Goal: Task Accomplishment & Management: Use online tool/utility

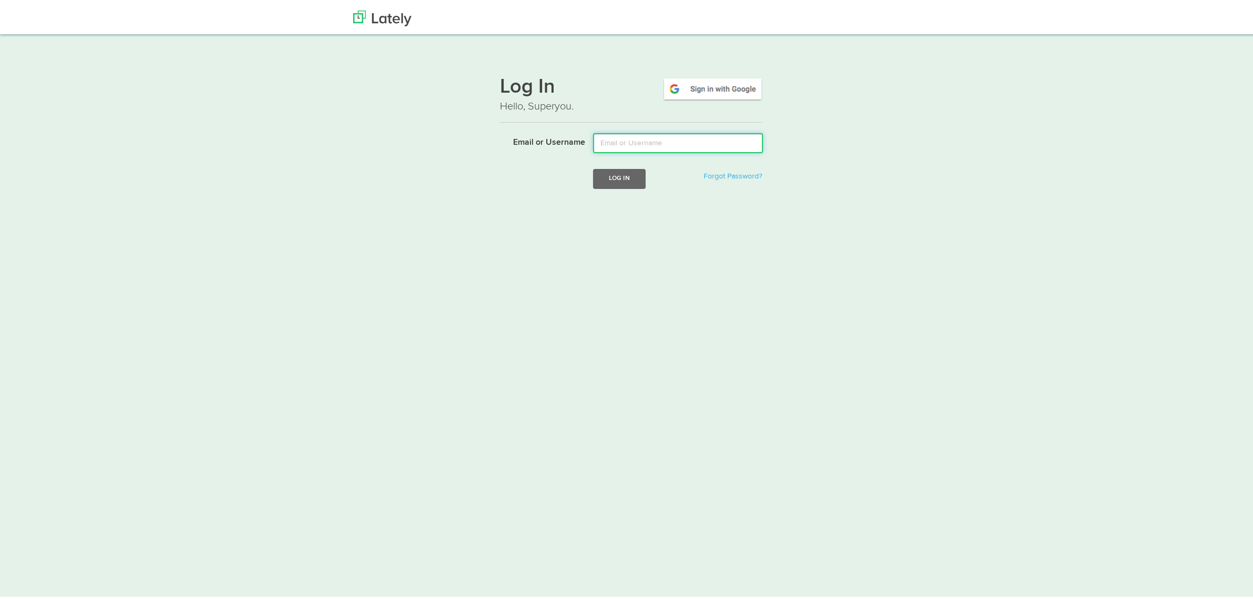
click at [635, 138] on input "Email or Username" at bounding box center [678, 141] width 170 height 20
type input "[EMAIL_ADDRESS][DOMAIN_NAME]"
click at [603, 175] on button "Log In" at bounding box center [619, 175] width 53 height 19
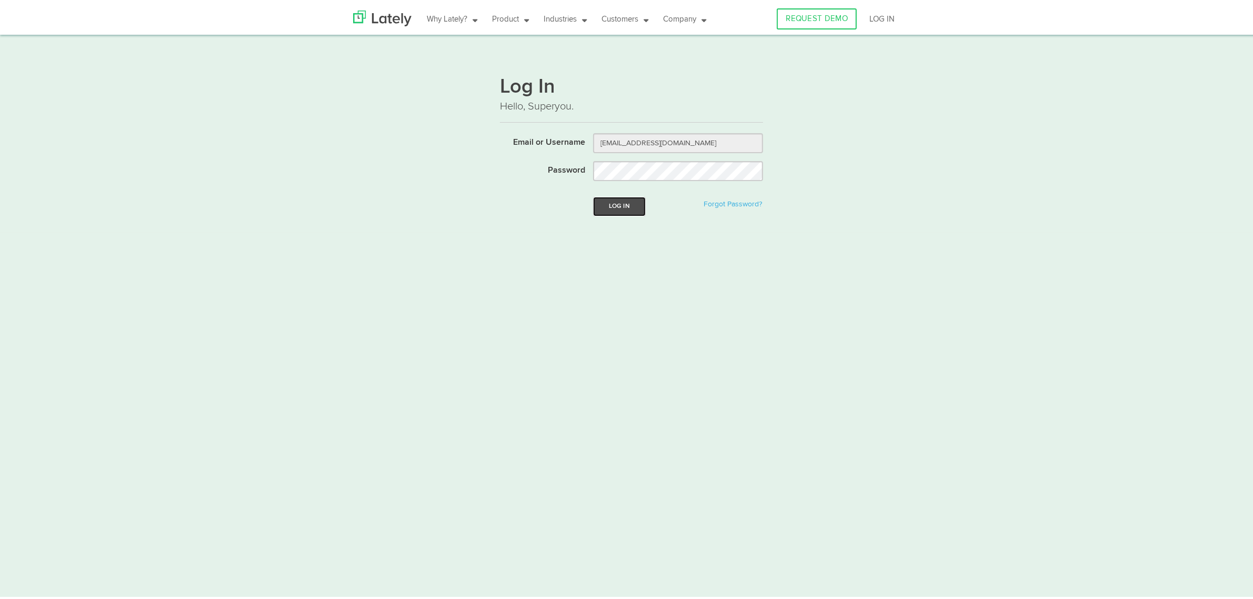
click at [620, 201] on button "Log In" at bounding box center [619, 203] width 53 height 19
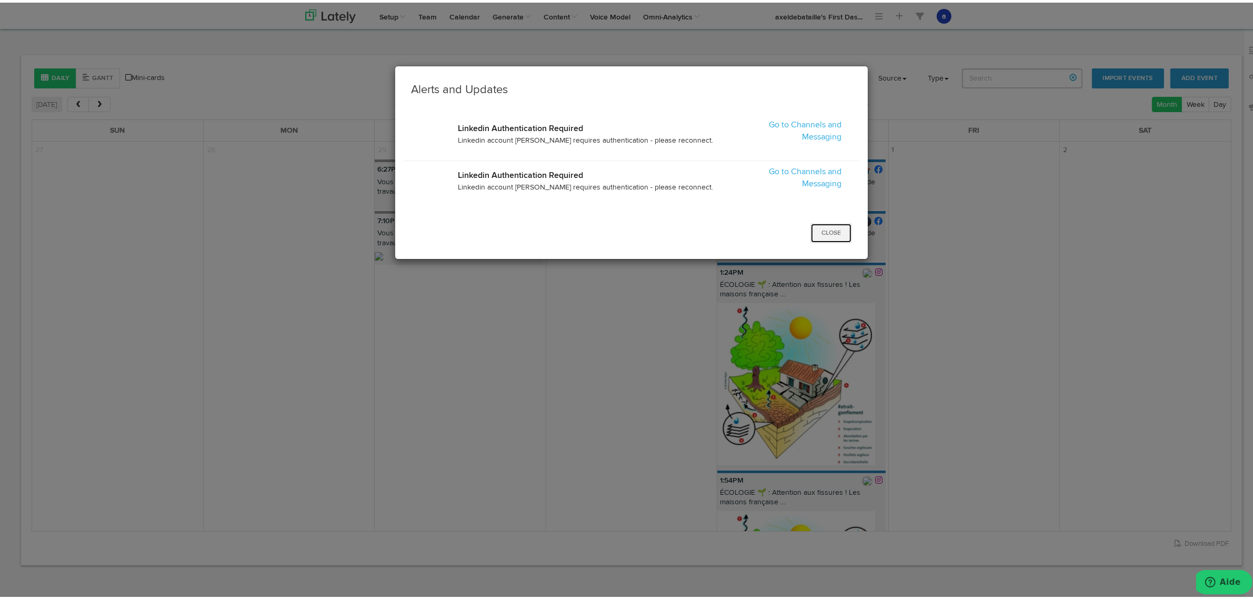
click at [821, 229] on button "Close" at bounding box center [832, 231] width 42 height 20
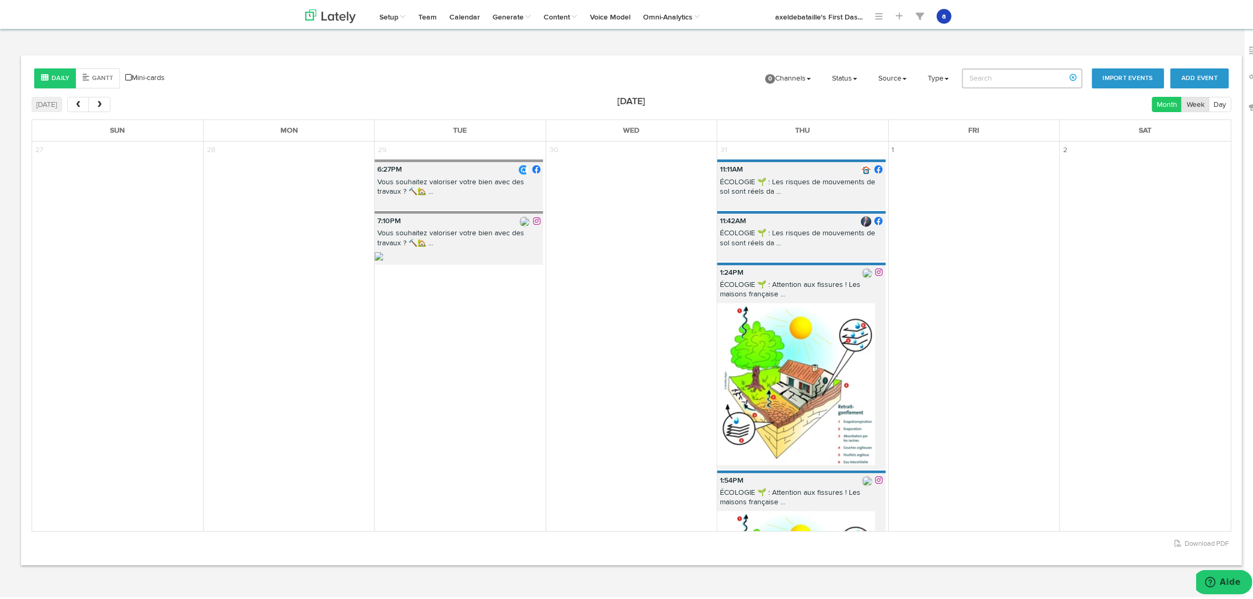
click at [1184, 101] on button "Week" at bounding box center [1196, 101] width 28 height 15
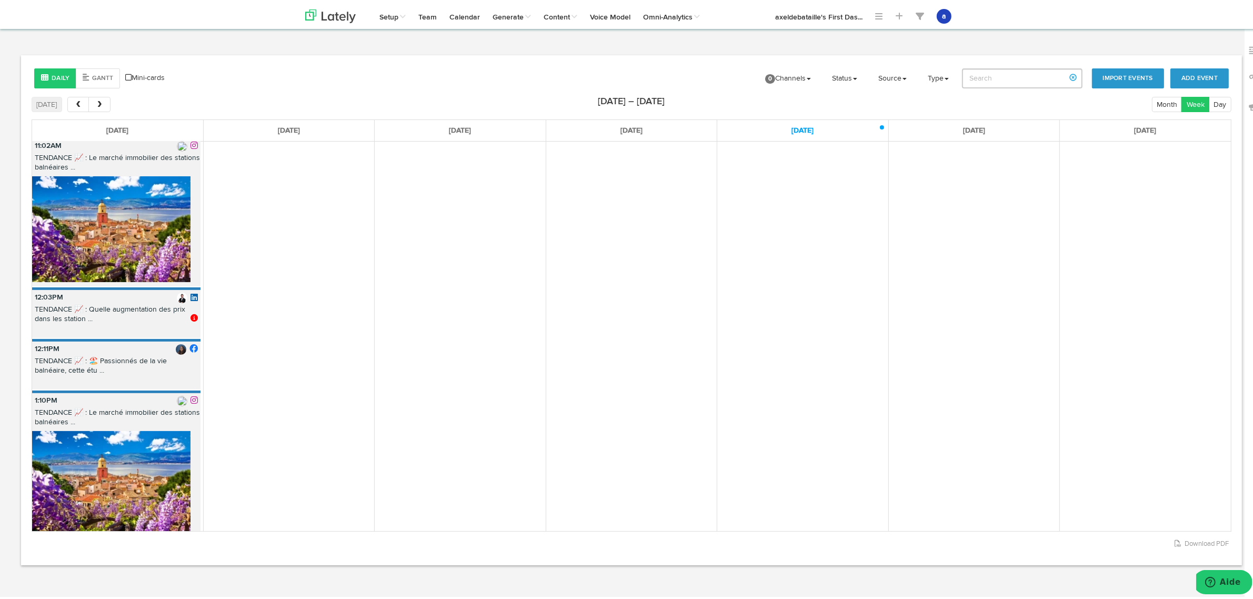
scroll to position [64, 0]
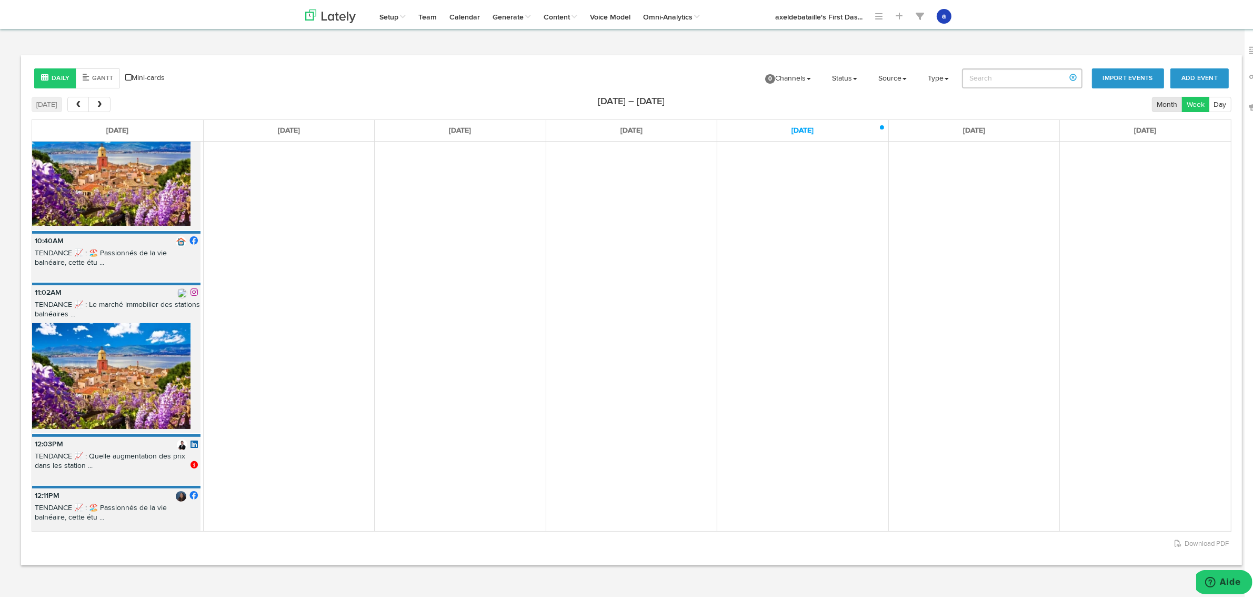
click at [1153, 108] on button "Month" at bounding box center [1167, 101] width 31 height 15
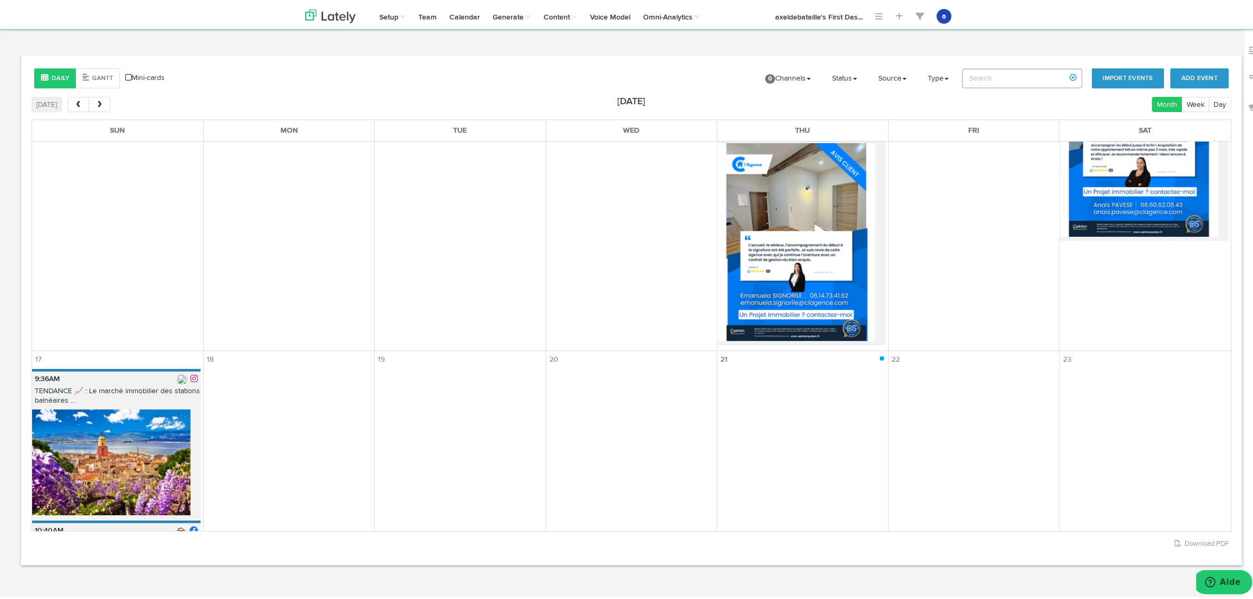
scroll to position [3372, 0]
